Goal: Task Accomplishment & Management: Complete application form

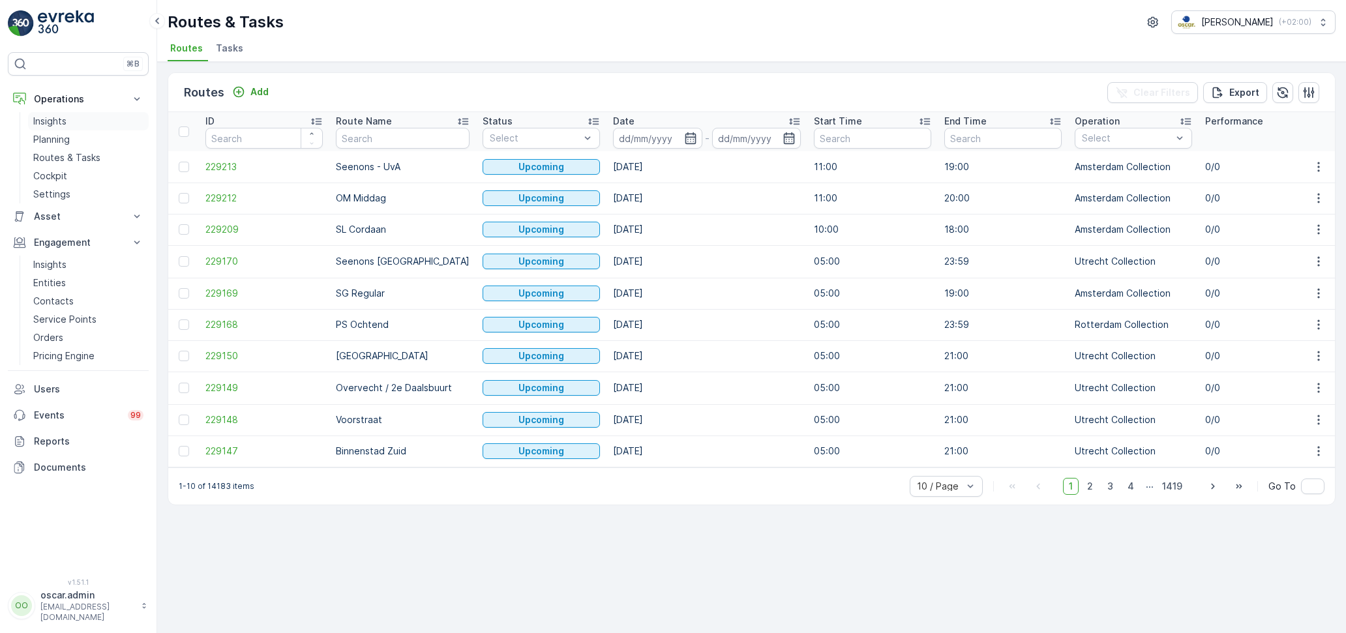
click at [65, 115] on p "Insights" at bounding box center [49, 121] width 33 height 13
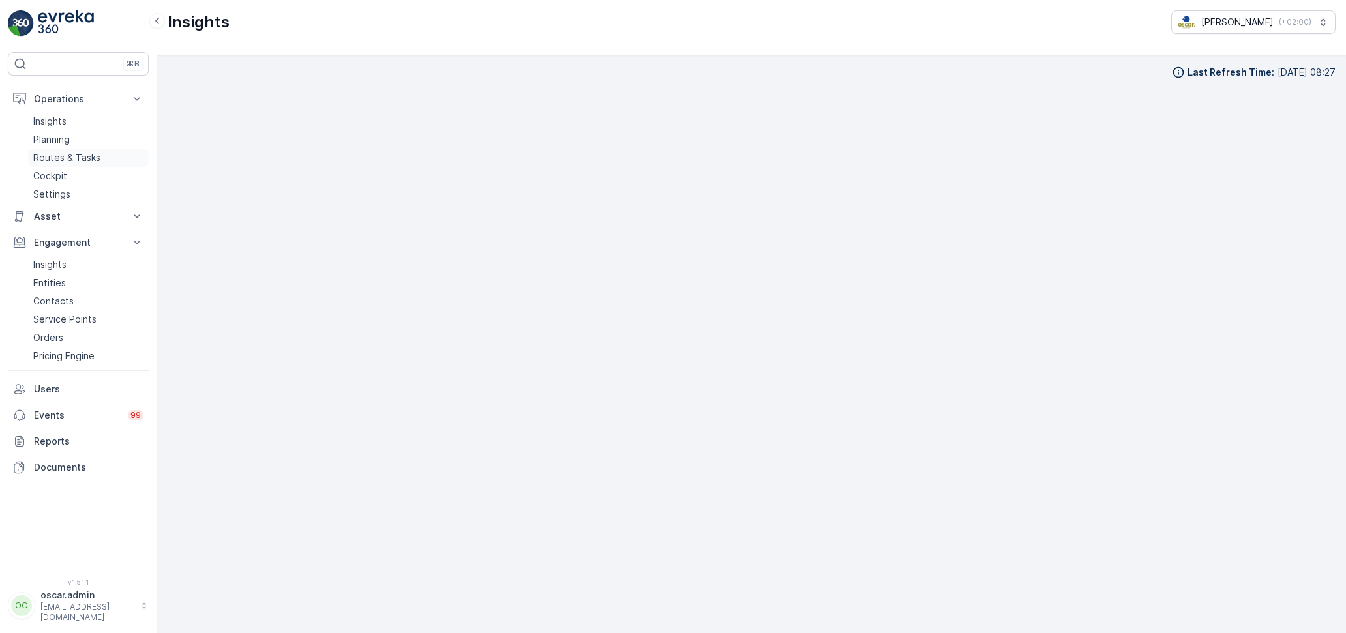
click at [62, 155] on p "Routes & Tasks" at bounding box center [66, 157] width 67 height 13
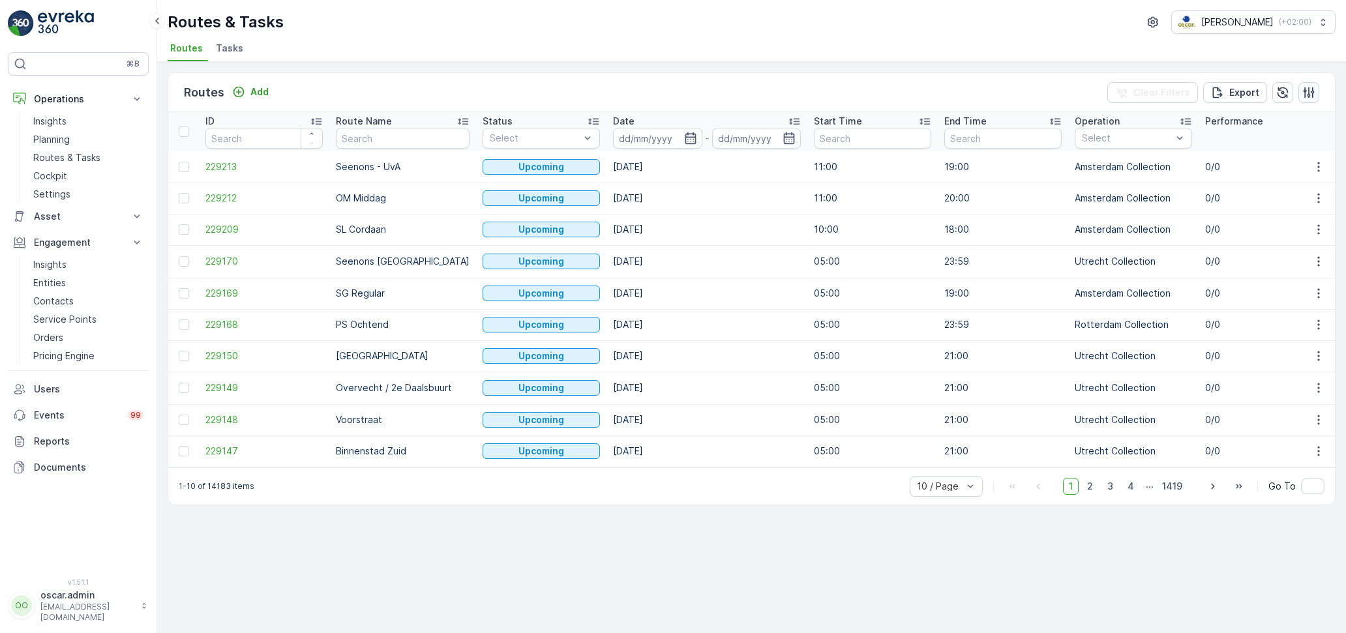
click at [1314, 99] on button "button" at bounding box center [1309, 92] width 21 height 21
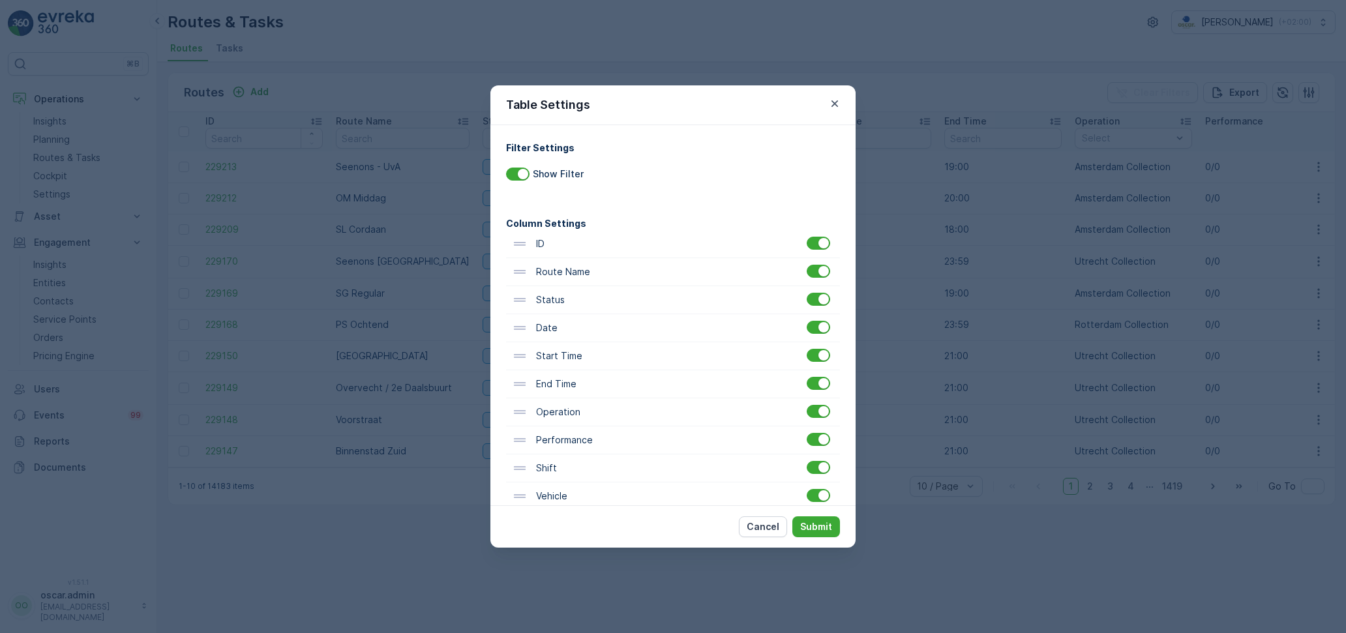
click at [882, 40] on div "Table Settings Filter Settings Show Filter Column Settings ID Route Name Status…" at bounding box center [673, 316] width 1346 height 633
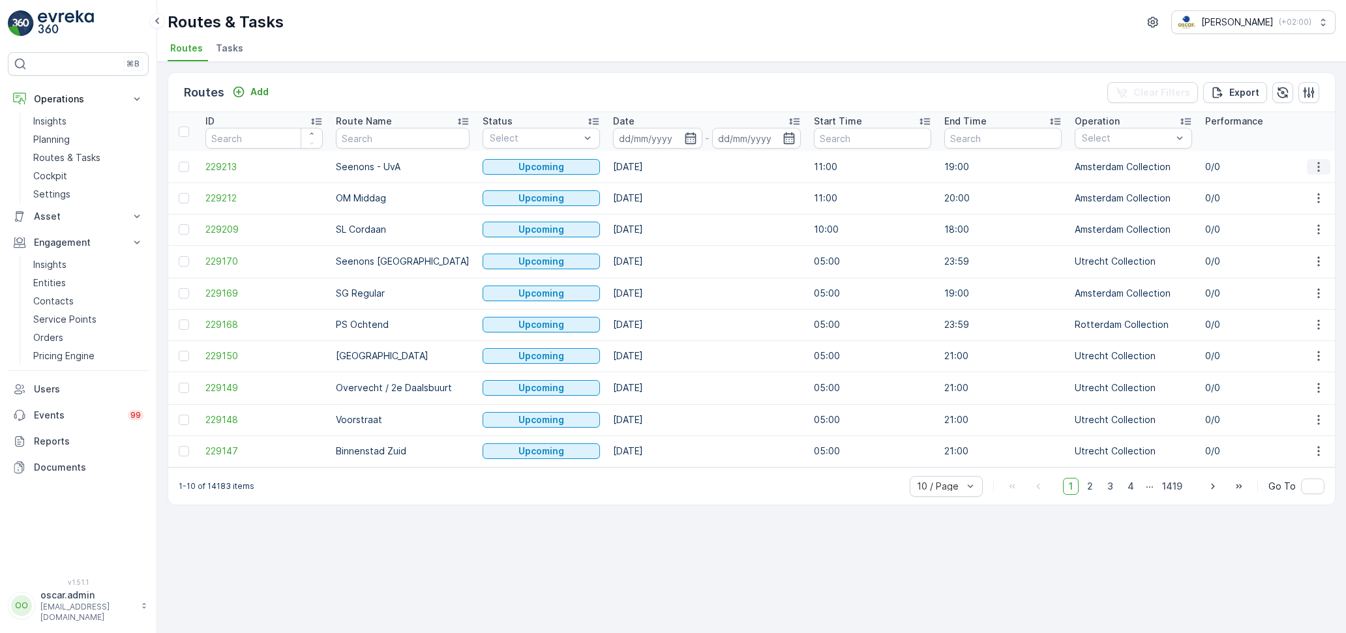
click at [1323, 161] on icon "button" at bounding box center [1318, 166] width 13 height 13
click at [1297, 187] on span "See More Details" at bounding box center [1288, 185] width 76 height 13
click at [665, 35] on div "Routes & Tasks Oscar Circulair ( +02:00 ) Routes Tasks" at bounding box center [751, 31] width 1189 height 62
click at [250, 95] on p "Add" at bounding box center [259, 91] width 18 height 13
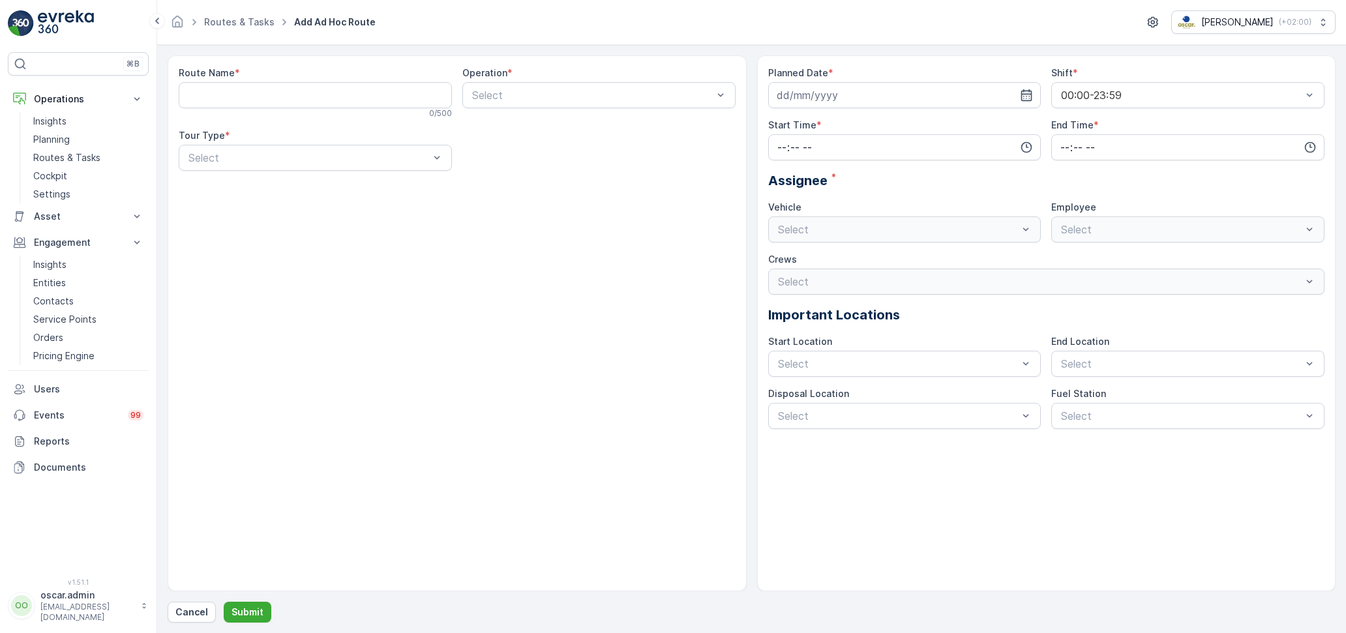
click at [260, 100] on Name "Route Name" at bounding box center [315, 95] width 273 height 26
type Name "Test [PERSON_NAME]"
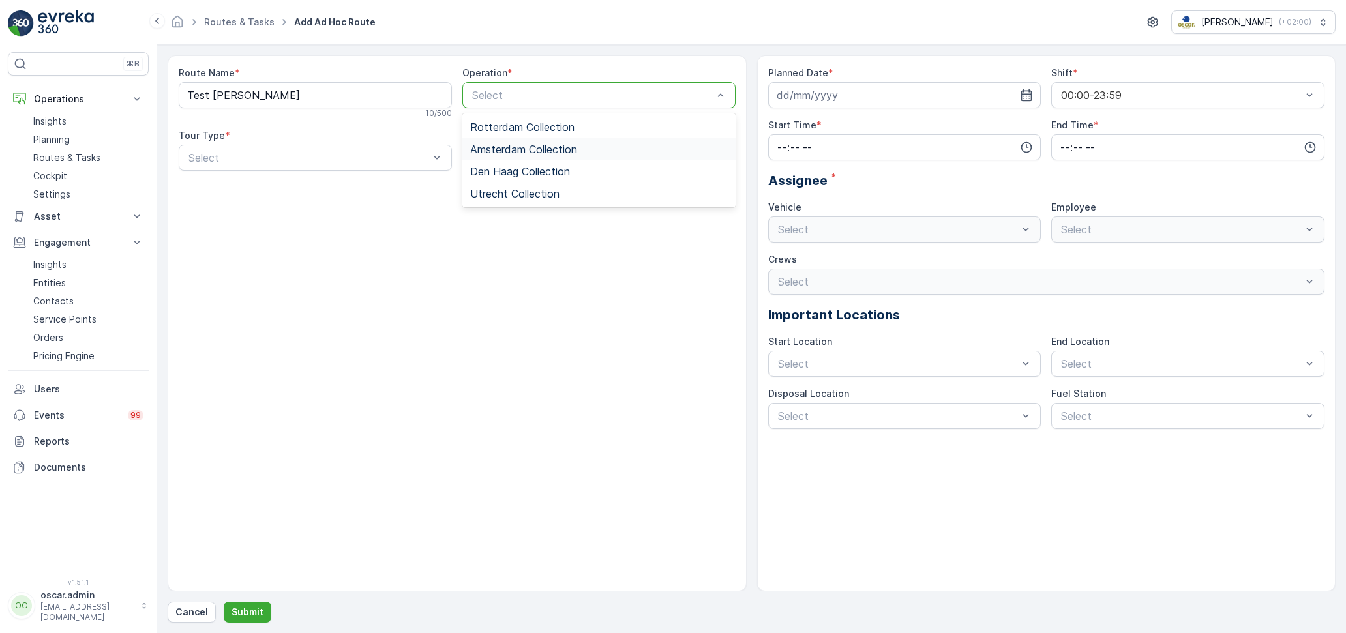
click at [500, 151] on span "Amsterdam Collection" at bounding box center [523, 149] width 107 height 12
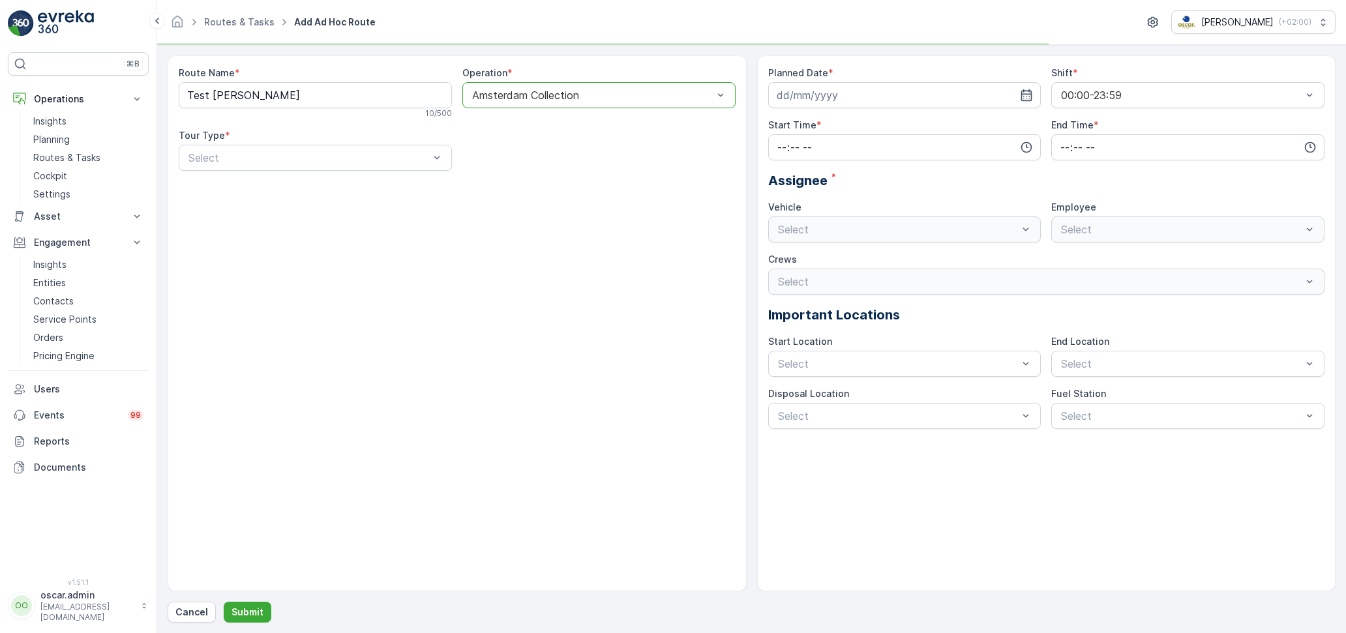
click at [500, 151] on div "Route Name * Test Thijs 10 / 500 Operation * option Amsterdam Collection, selec…" at bounding box center [457, 124] width 557 height 115
click at [884, 90] on input at bounding box center [904, 95] width 273 height 26
click at [883, 183] on div "2" at bounding box center [883, 177] width 21 height 21
type input "[DATE]"
click at [1091, 117] on div "00:00-23:59" at bounding box center [1187, 127] width 273 height 22
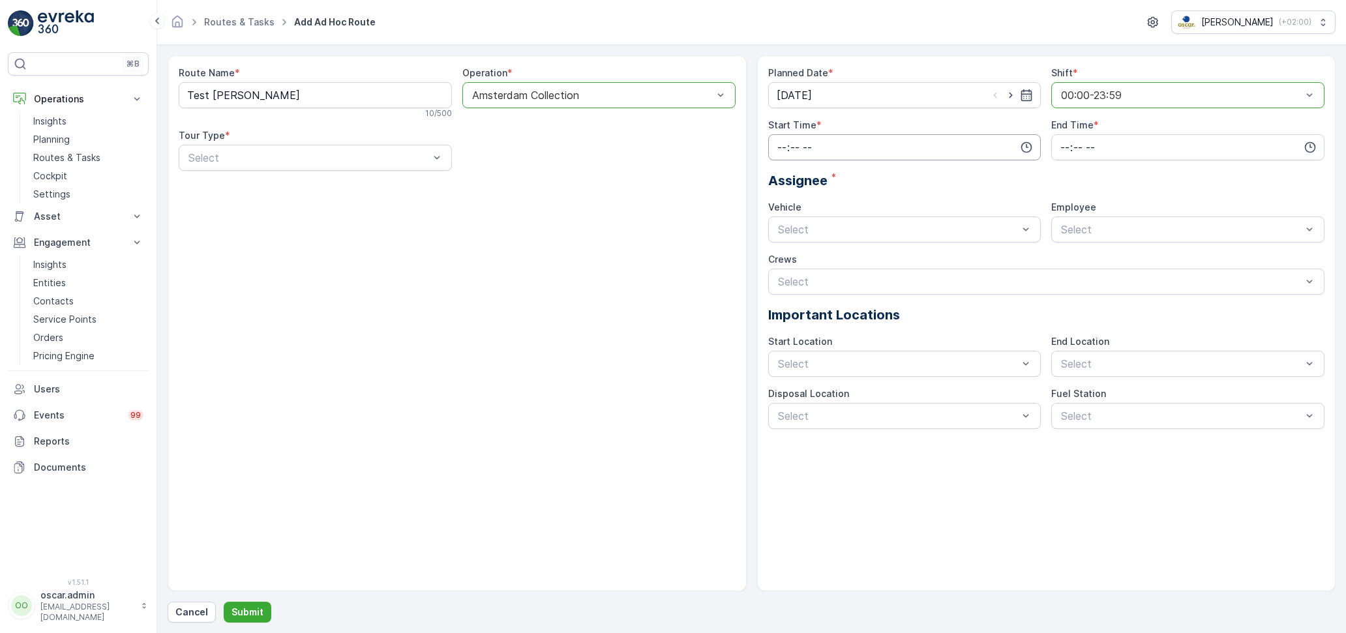
click at [975, 147] on input "time" at bounding box center [904, 147] width 273 height 26
click at [779, 209] on span "15" at bounding box center [781, 206] width 10 height 13
click at [804, 172] on span "13" at bounding box center [809, 177] width 10 height 13
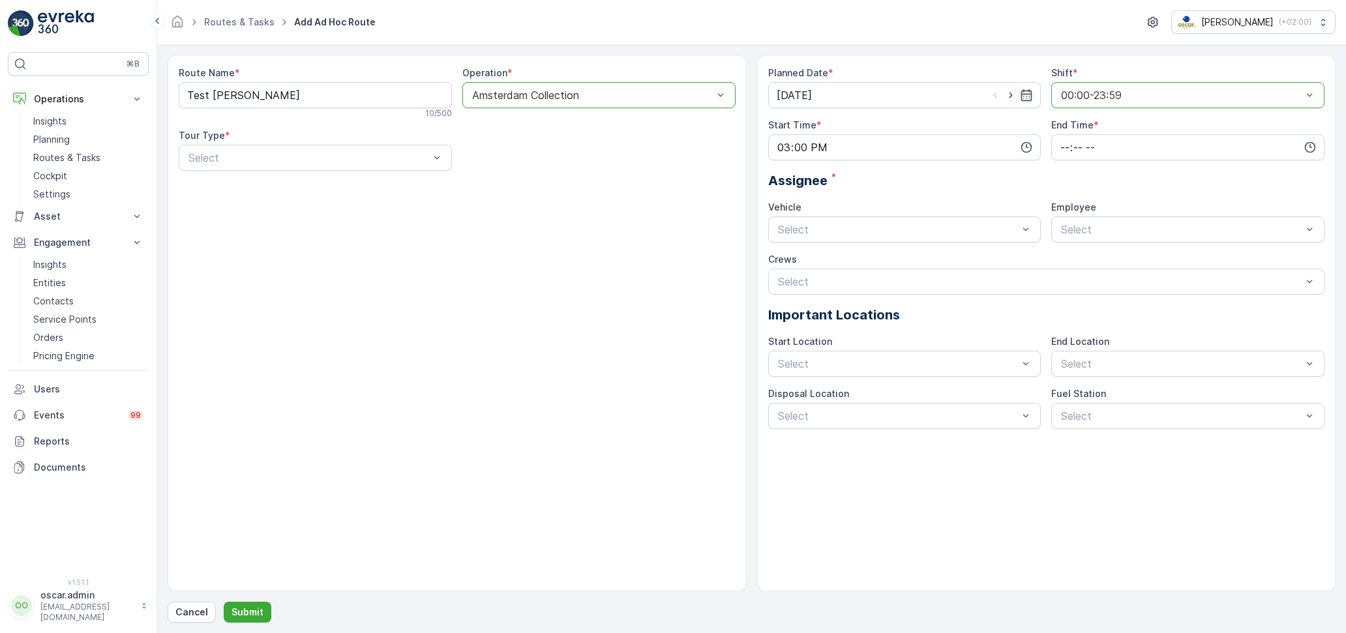
type input "15:13"
click at [239, 616] on p "Submit" at bounding box center [248, 612] width 32 height 13
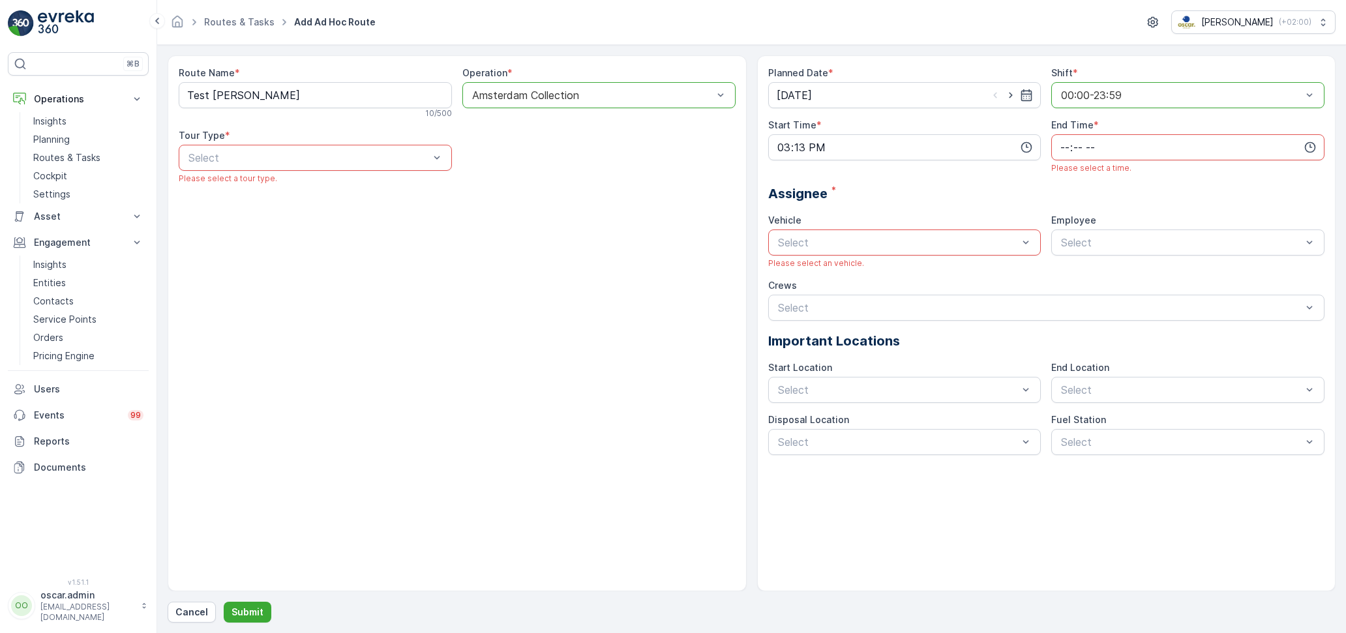
click at [288, 140] on div "Tour Type *" at bounding box center [315, 135] width 273 height 13
click at [288, 146] on div "Select" at bounding box center [315, 158] width 273 height 26
click at [230, 217] on div "Dynamic" at bounding box center [316, 212] width 258 height 12
click at [824, 269] on div "Amsterdam Busy" at bounding box center [905, 275] width 258 height 12
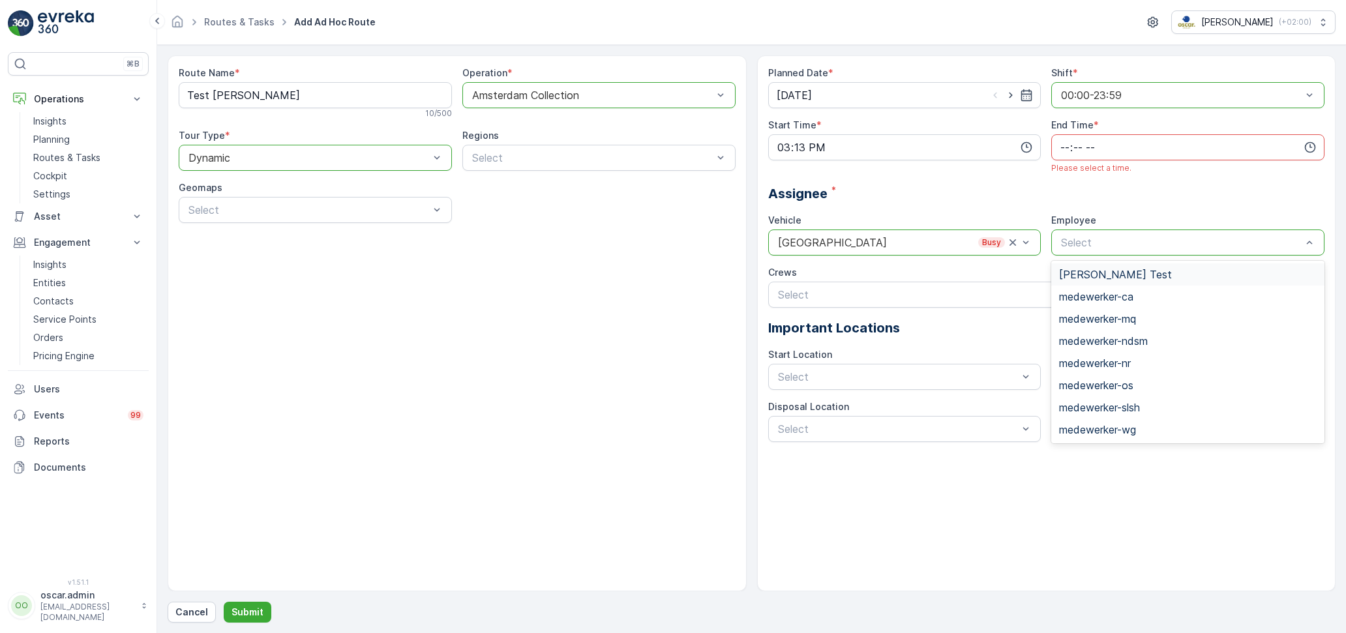
click at [1075, 277] on span "[PERSON_NAME] Test" at bounding box center [1115, 275] width 113 height 12
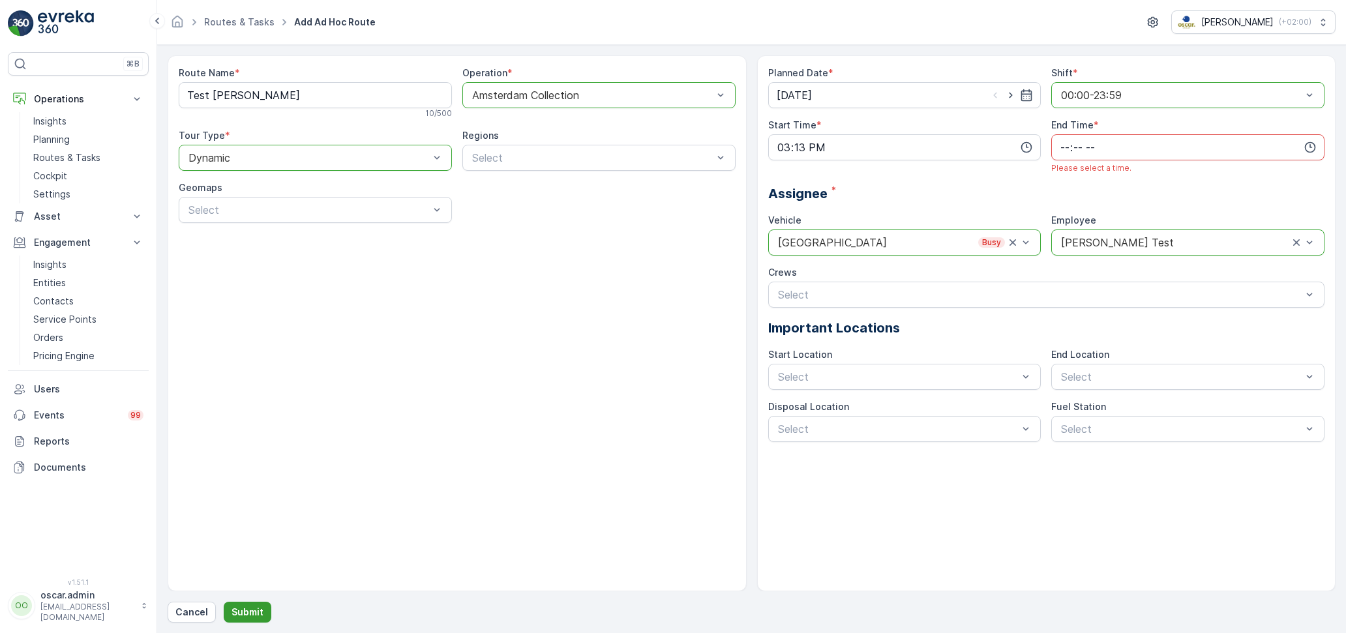
click at [249, 611] on p "Submit" at bounding box center [248, 612] width 32 height 13
click at [1111, 149] on input "time" at bounding box center [1187, 147] width 273 height 26
click at [1065, 270] on div "23" at bounding box center [1065, 279] width 22 height 18
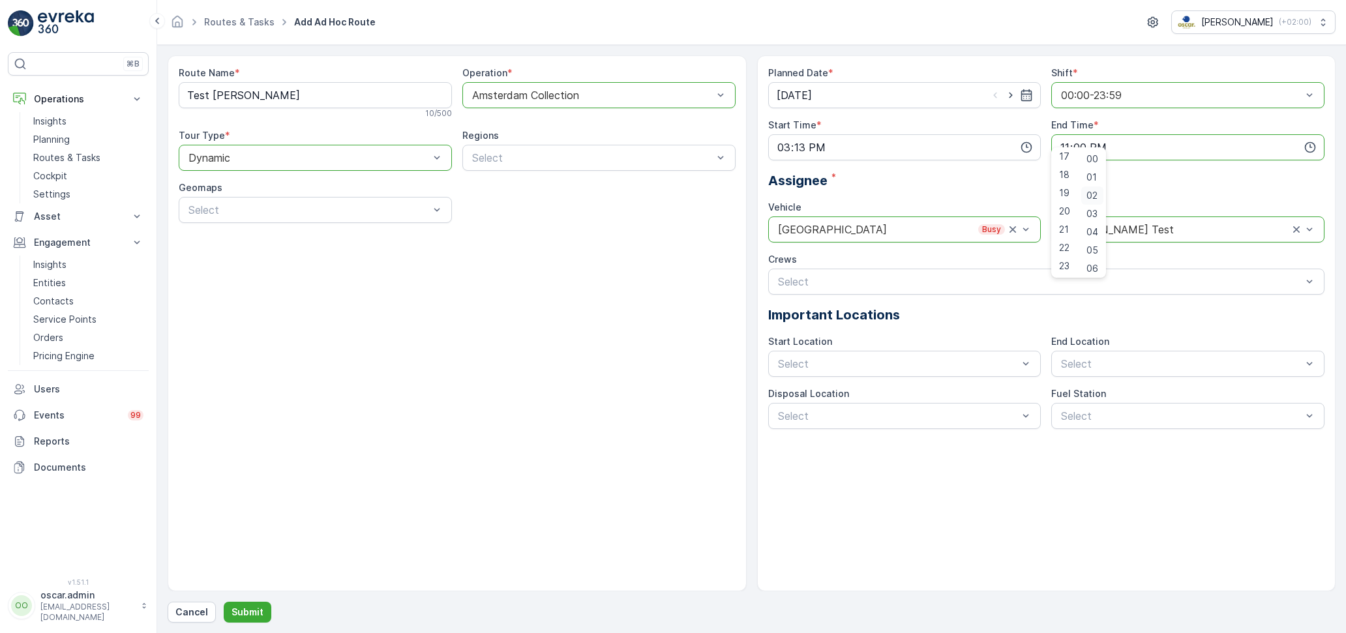
click at [1089, 187] on div "02" at bounding box center [1092, 196] width 22 height 18
type input "23:02"
click at [240, 614] on p "Submit" at bounding box center [248, 612] width 32 height 13
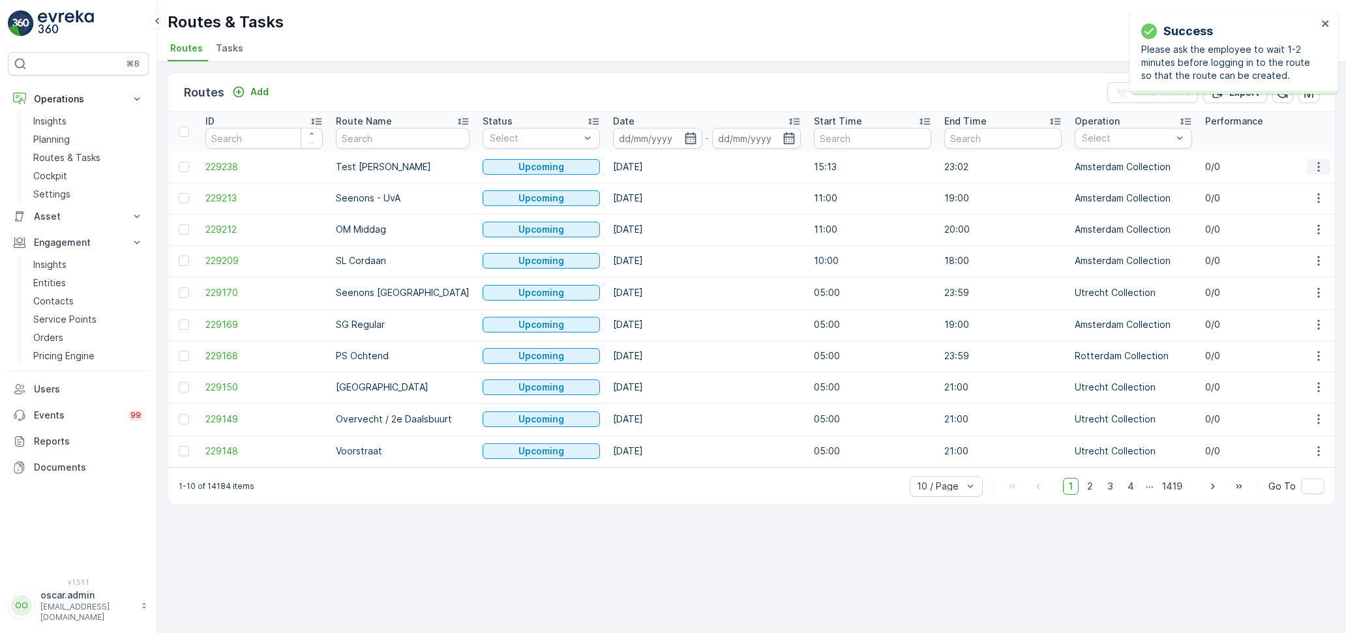
click at [1316, 168] on icon "button" at bounding box center [1318, 166] width 13 height 13
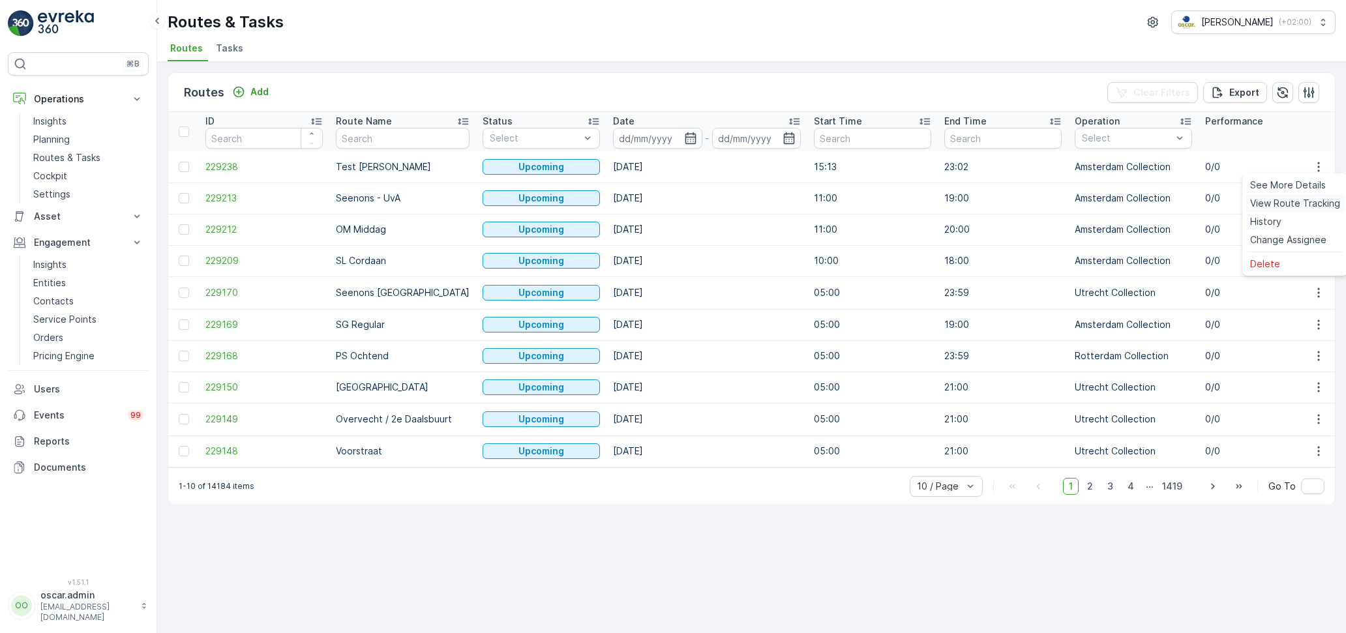
click at [1285, 205] on span "View Route Tracking" at bounding box center [1295, 203] width 90 height 13
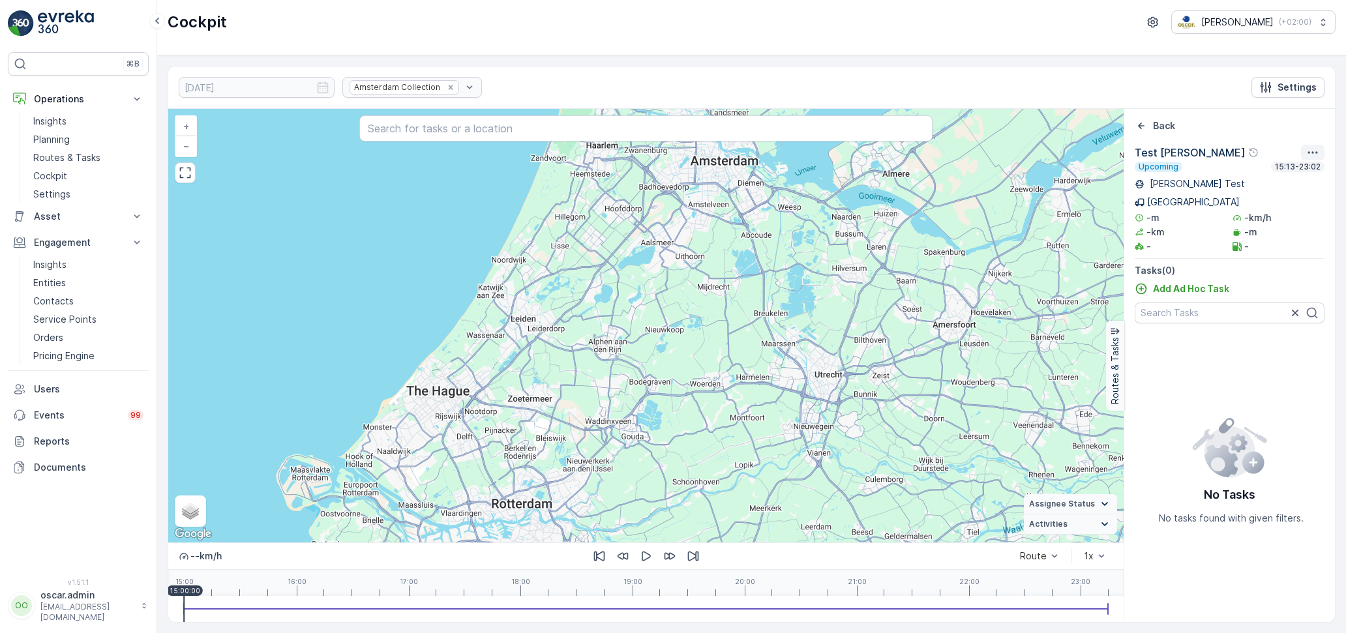
click at [1308, 151] on icon "button" at bounding box center [1312, 152] width 13 height 13
click at [1294, 171] on span "See More Details" at bounding box center [1301, 170] width 76 height 13
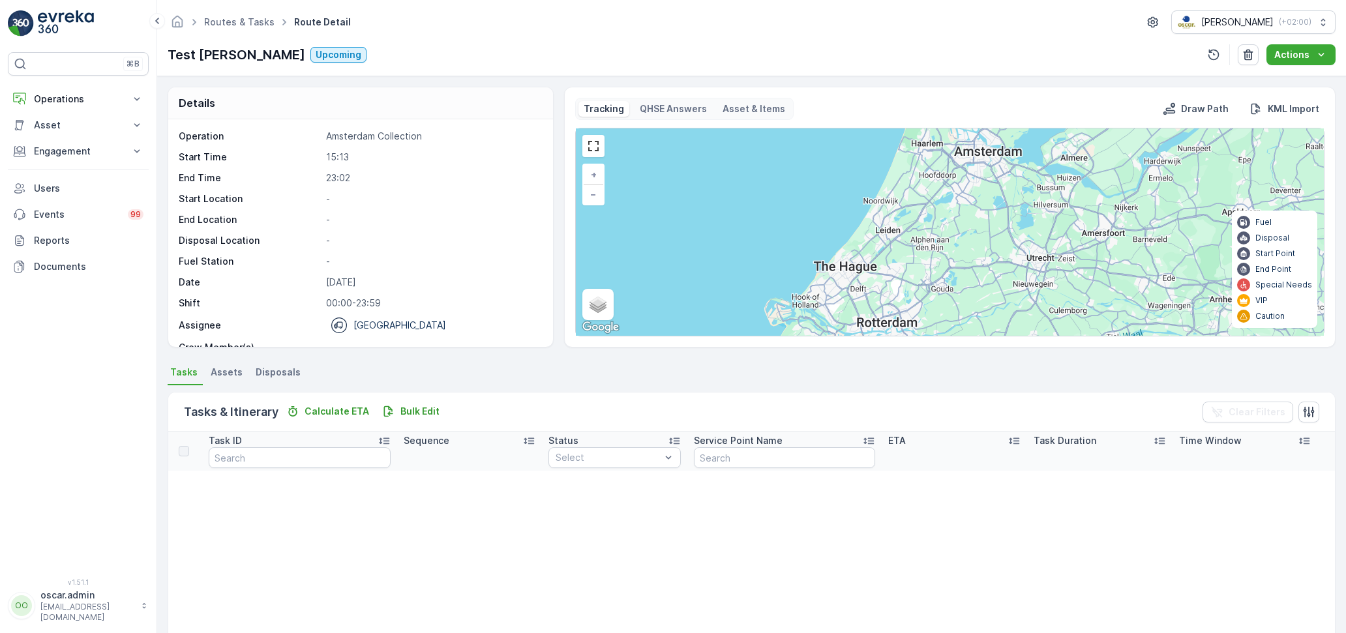
click at [234, 369] on span "Assets" at bounding box center [227, 372] width 32 height 13
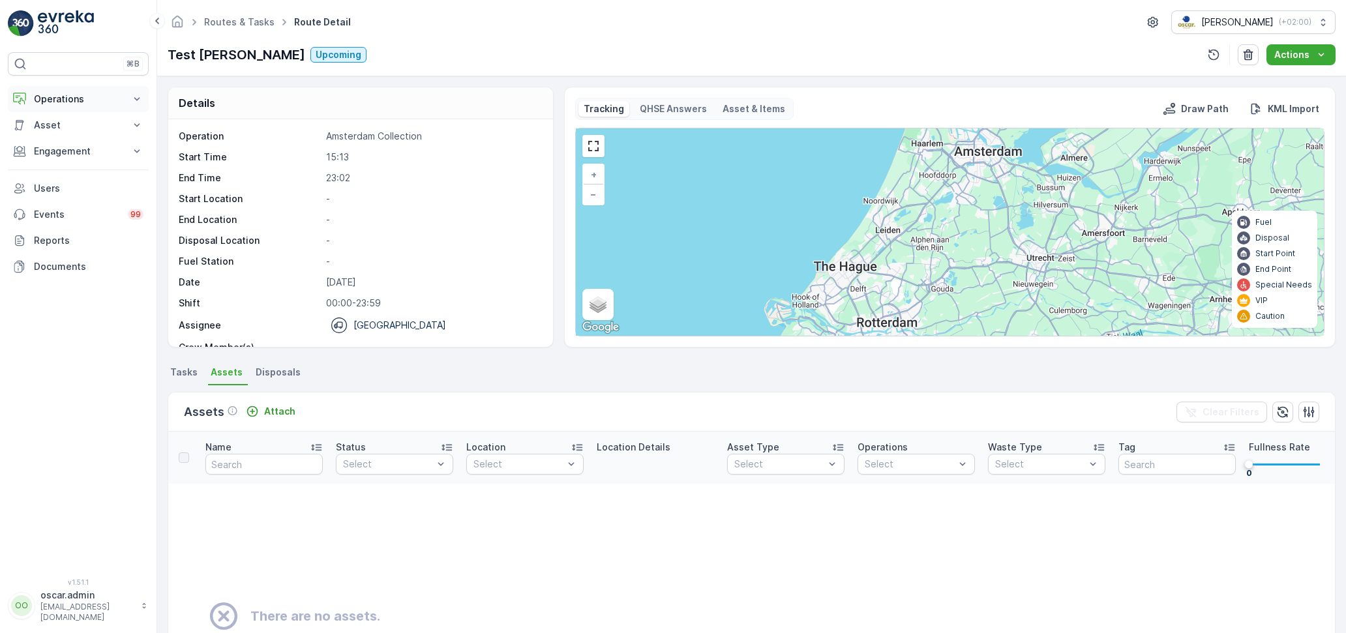
click at [112, 100] on p "Operations" at bounding box center [78, 99] width 89 height 13
click at [70, 157] on p "Routes & Tasks" at bounding box center [66, 157] width 67 height 13
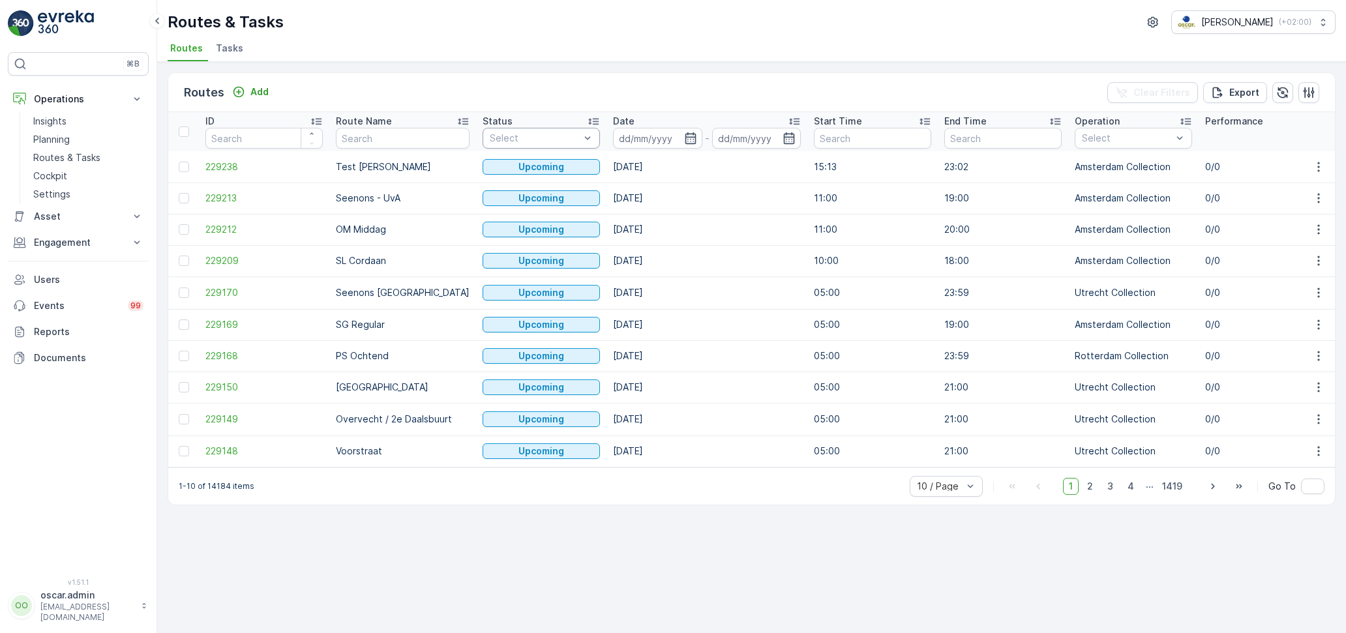
click at [676, 62] on div "Routes Add Clear Filters Export ID Route Name Status Select Date - Start Time E…" at bounding box center [751, 347] width 1189 height 571
click at [684, 135] on icon "button" at bounding box center [690, 138] width 13 height 13
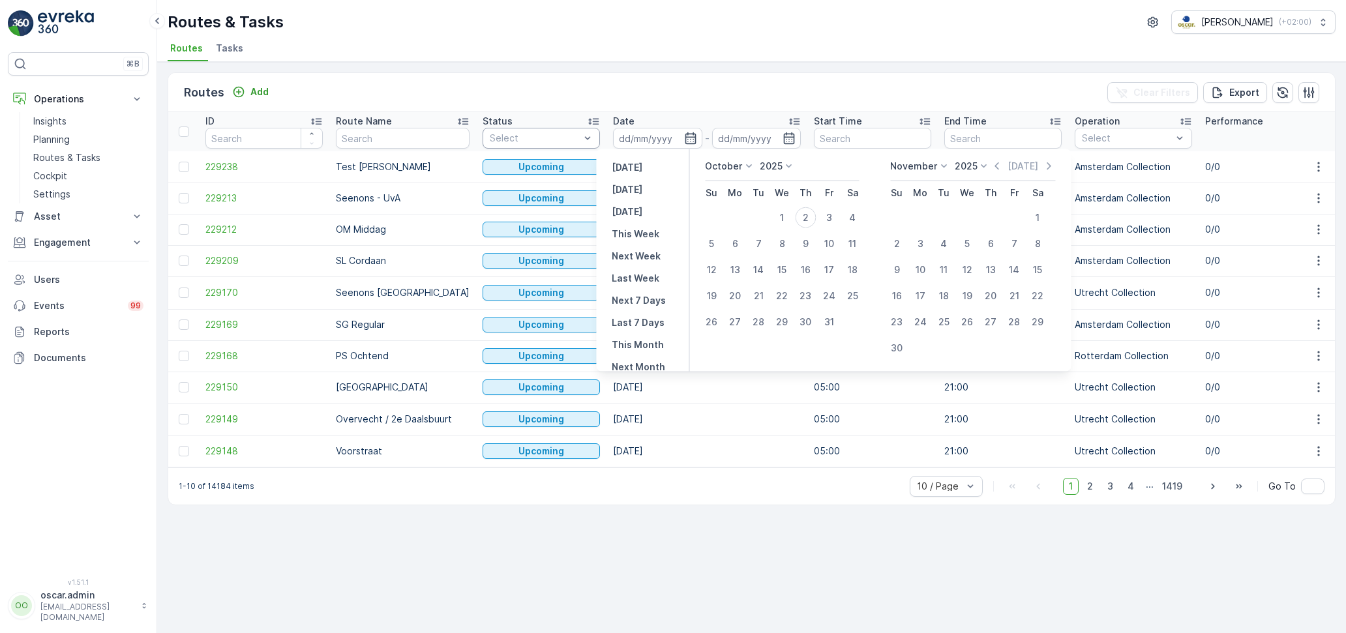
click at [559, 74] on div "Routes Add Clear Filters Export" at bounding box center [751, 92] width 1167 height 39
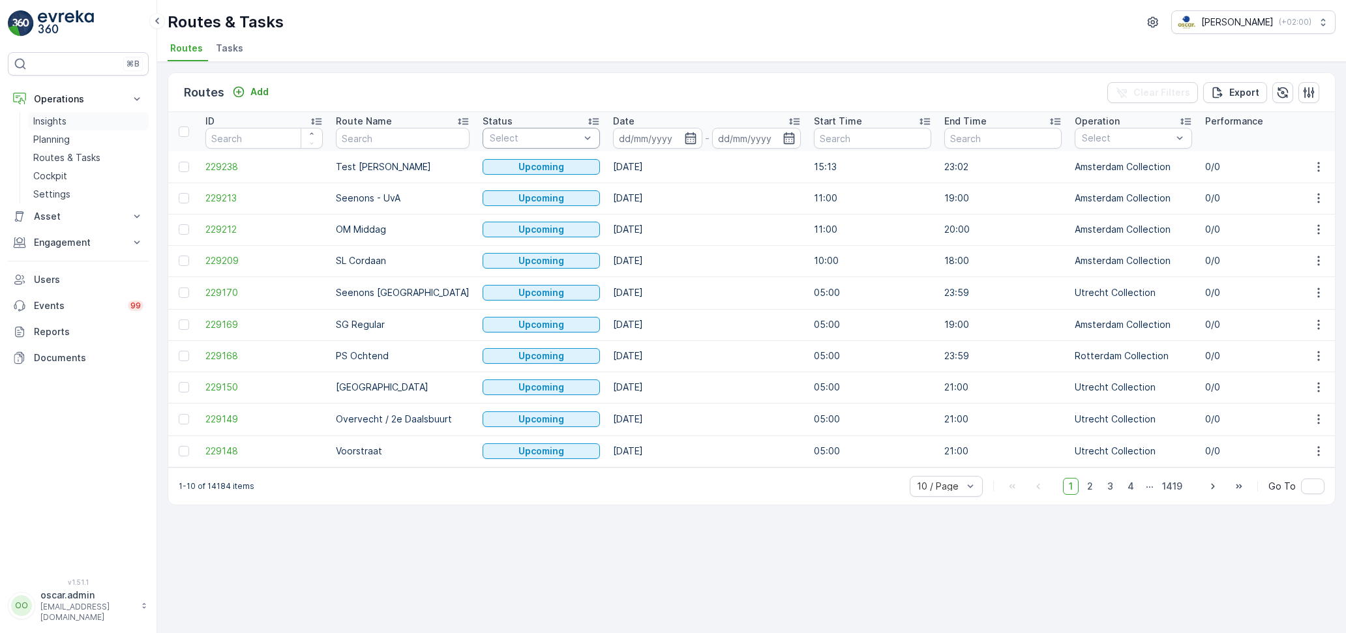
click at [64, 118] on p "Insights" at bounding box center [49, 121] width 33 height 13
